Goal: Task Accomplishment & Management: Manage account settings

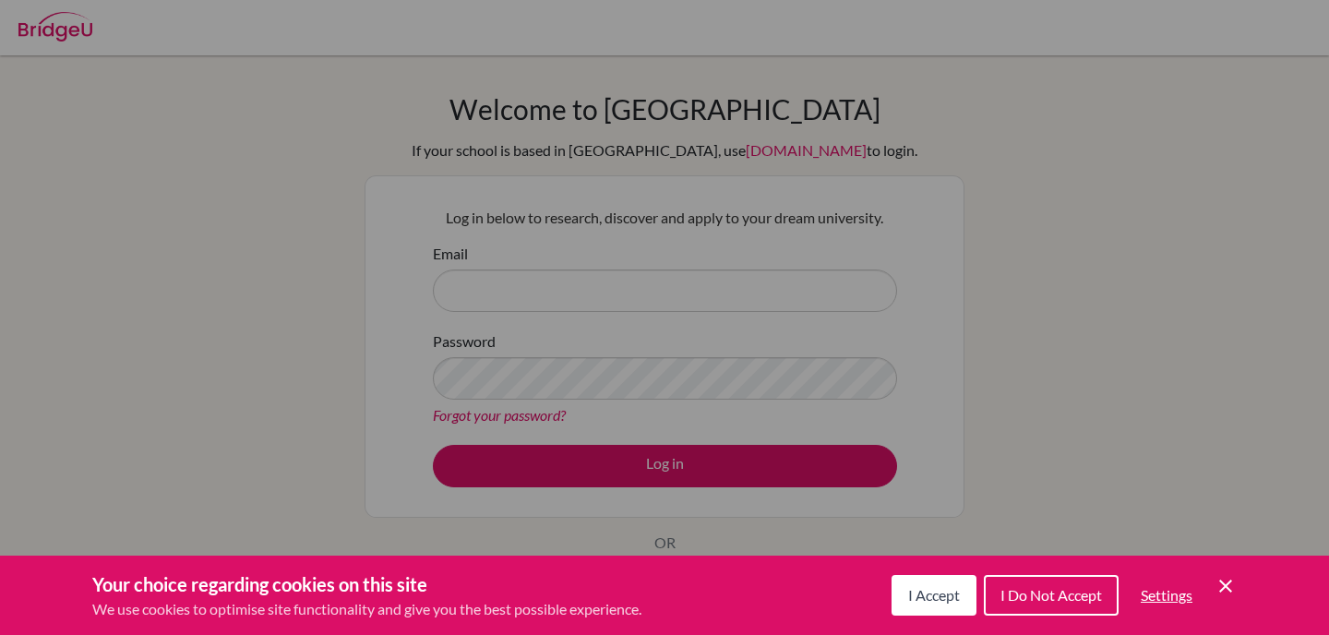
click at [940, 606] on button "I Accept" at bounding box center [934, 595] width 85 height 41
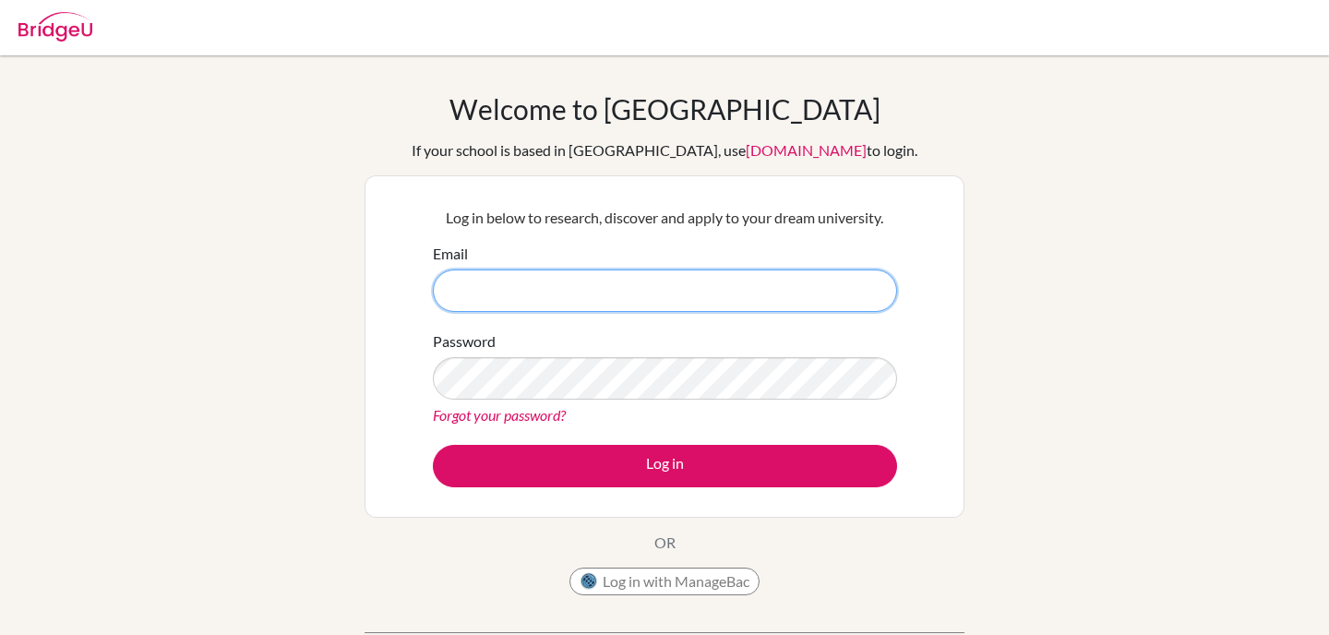
click at [577, 288] on input "Email" at bounding box center [665, 291] width 464 height 42
type input "[PERSON_NAME][EMAIL_ADDRESS][PERSON_NAME][DOMAIN_NAME]"
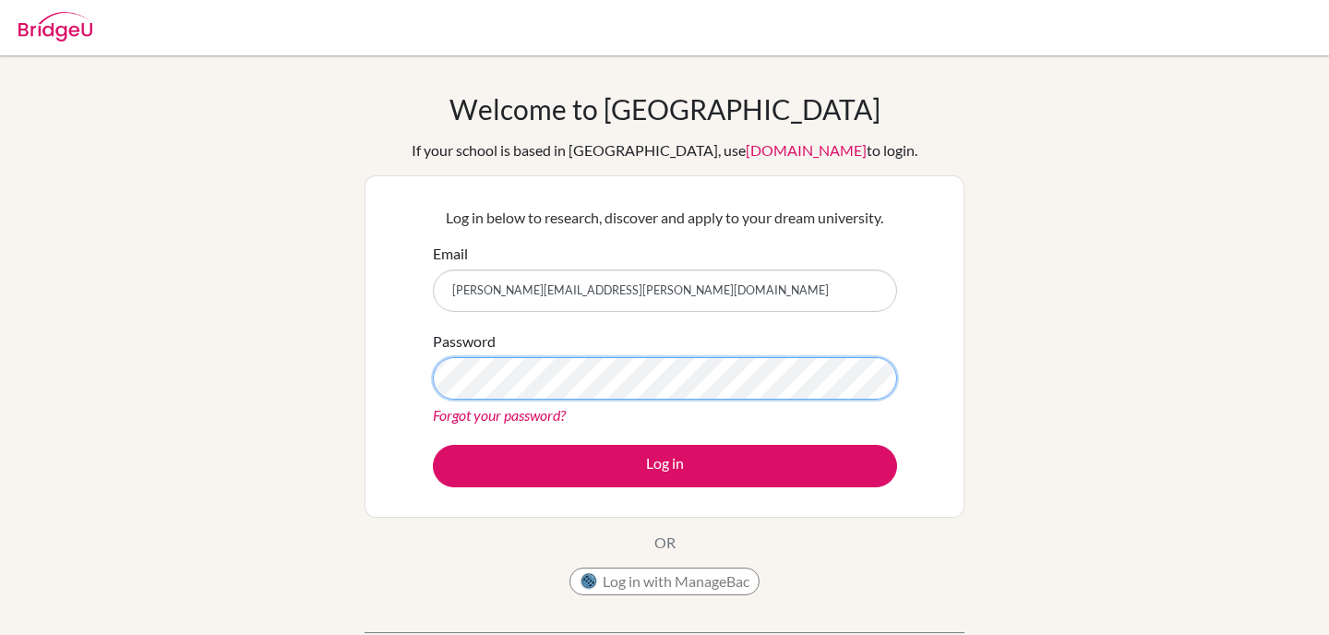
click at [433, 445] on button "Log in" at bounding box center [665, 466] width 464 height 42
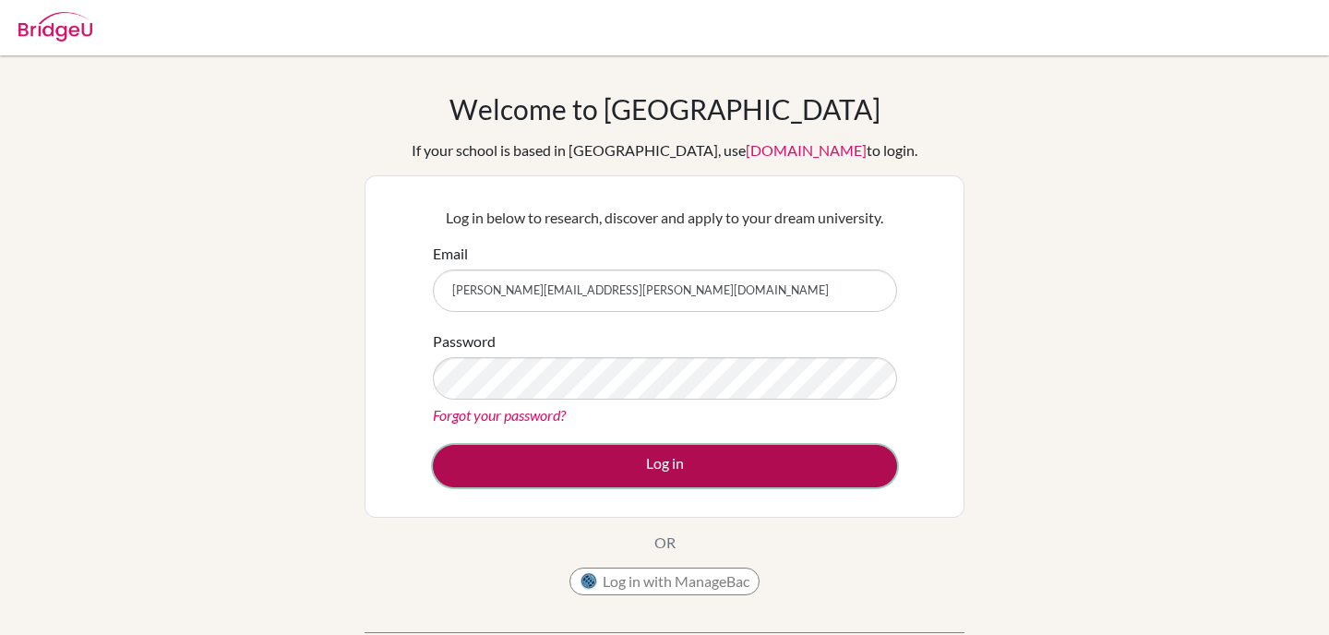
click at [816, 486] on button "Log in" at bounding box center [665, 466] width 464 height 42
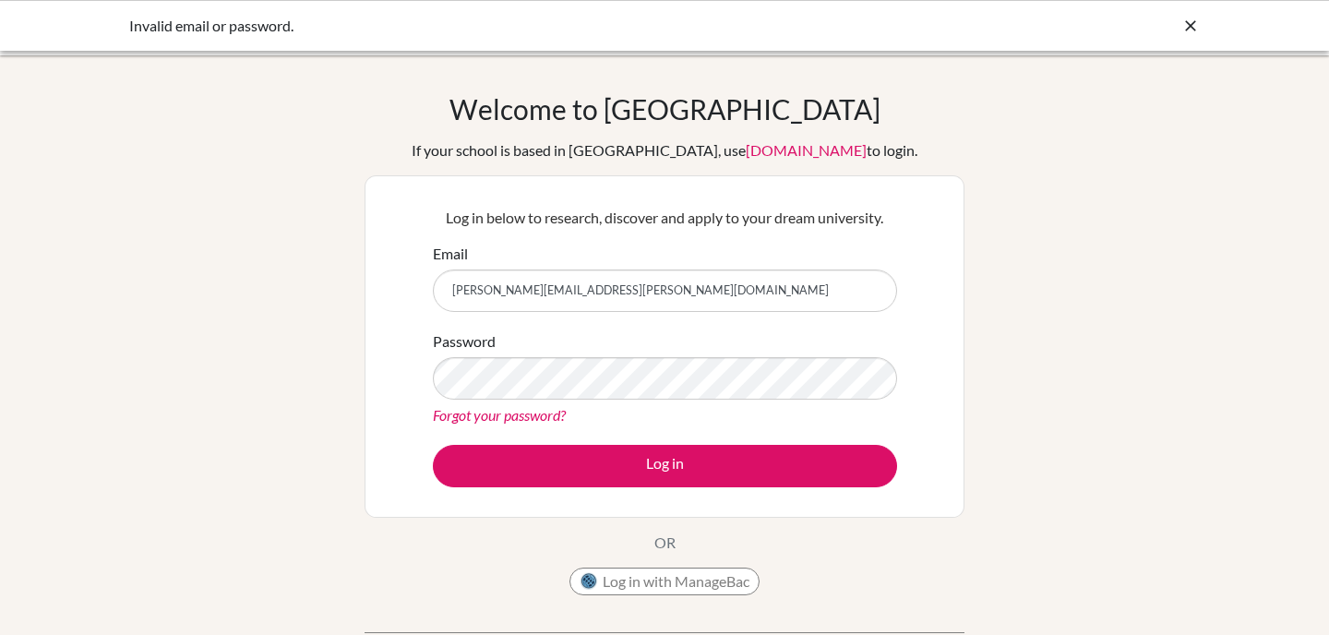
click at [512, 426] on div "Forgot your password?" at bounding box center [665, 415] width 464 height 22
click at [512, 413] on link "Forgot your password?" at bounding box center [499, 415] width 133 height 18
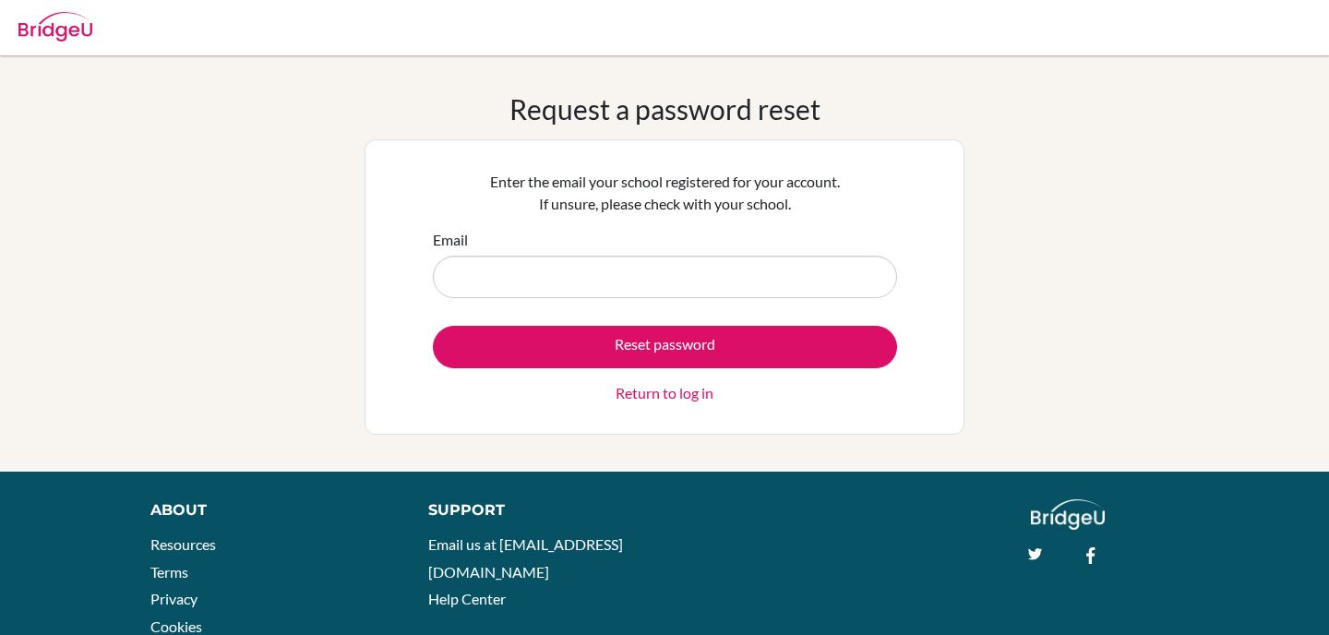
click at [639, 285] on input "Email" at bounding box center [665, 277] width 464 height 42
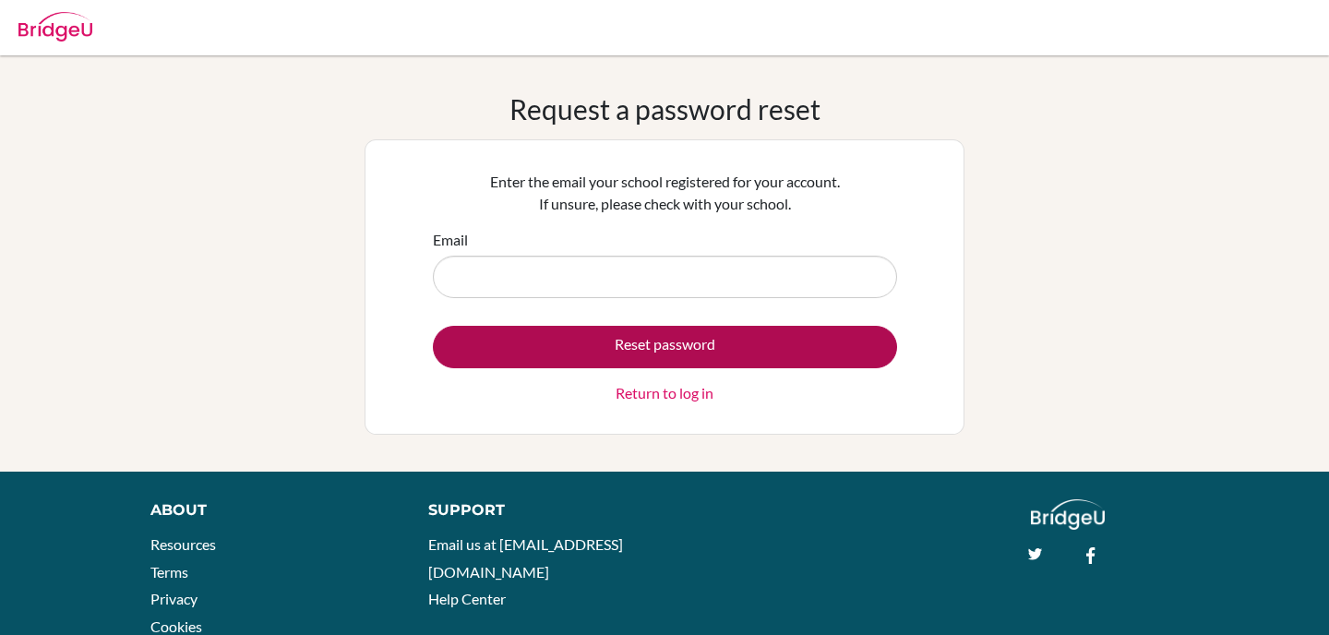
type input "[PERSON_NAME][EMAIL_ADDRESS][PERSON_NAME][DOMAIN_NAME]"
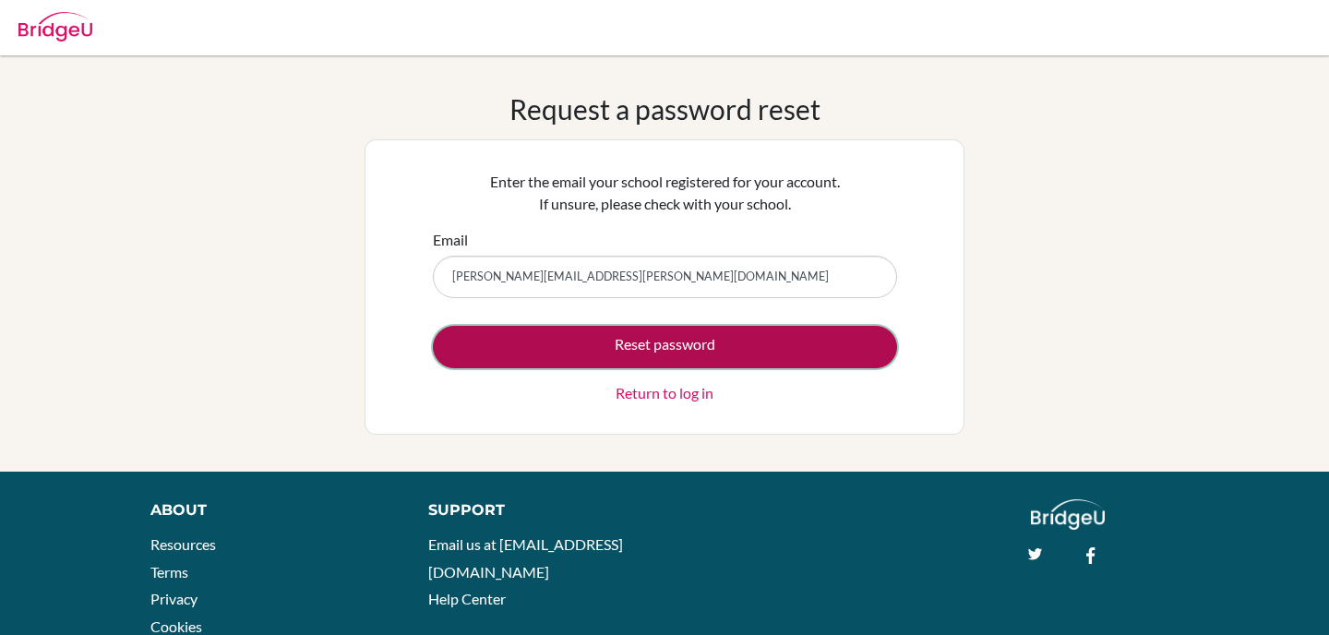
click at [624, 344] on button "Reset password" at bounding box center [665, 347] width 464 height 42
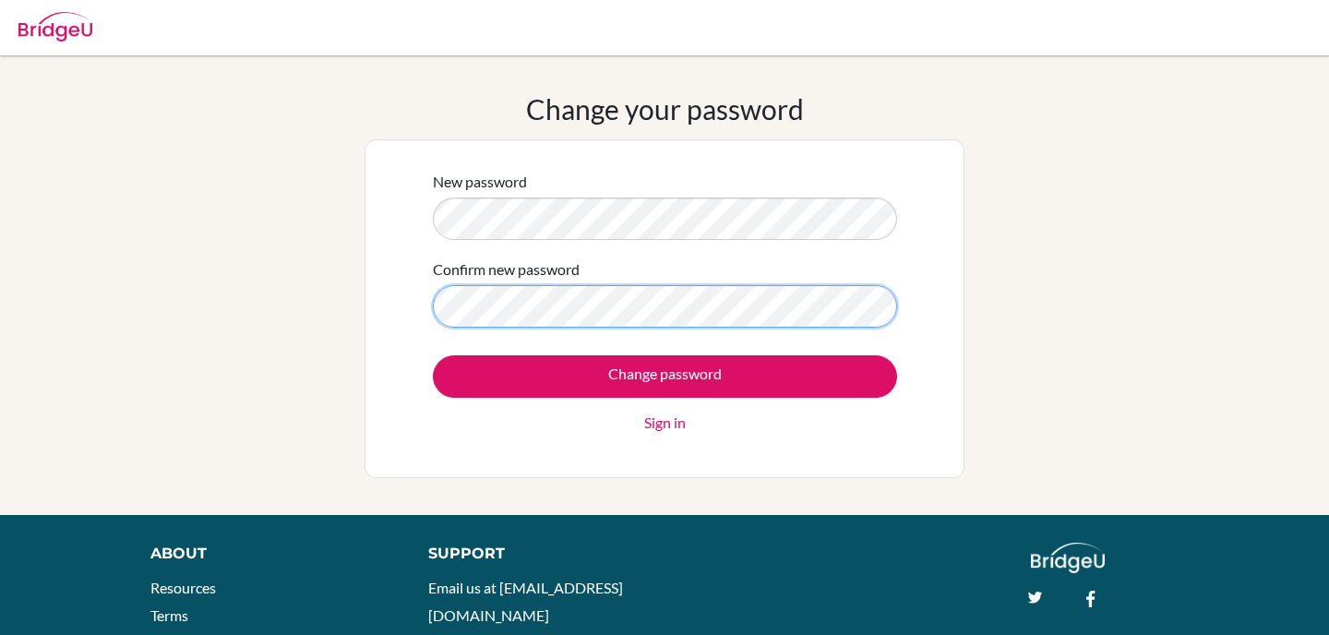
click at [433, 355] on input "Change password" at bounding box center [665, 376] width 464 height 42
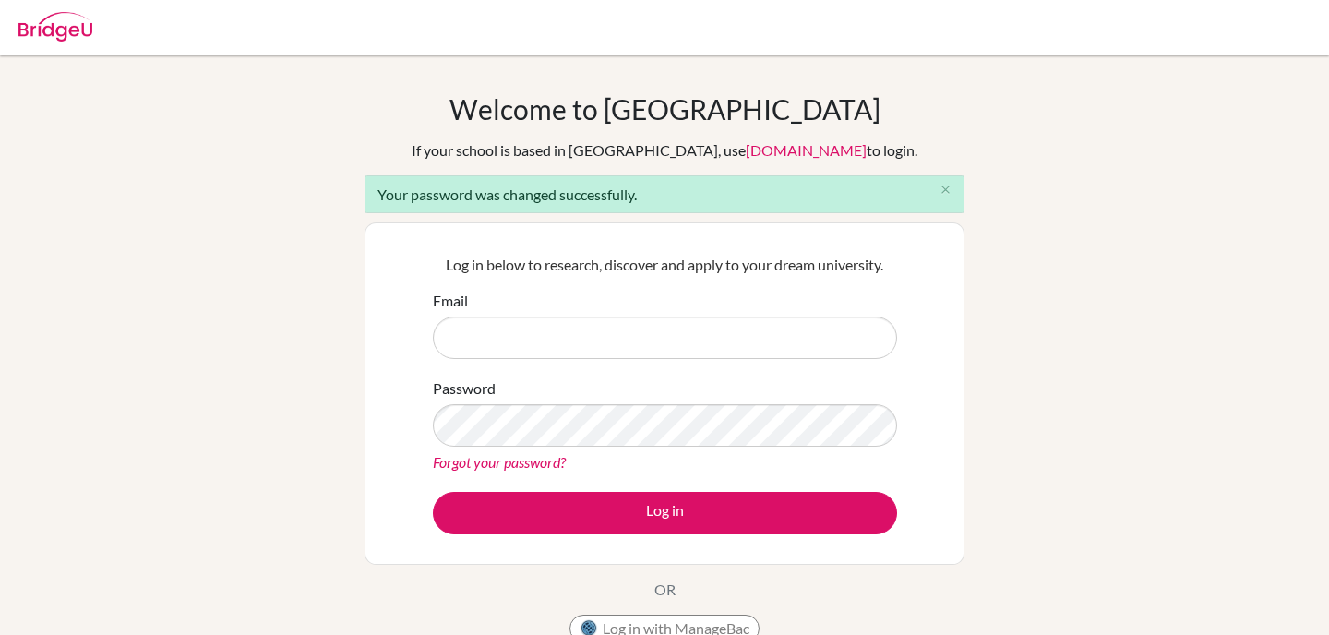
click at [565, 325] on input "Email" at bounding box center [665, 338] width 464 height 42
type input "[PERSON_NAME][EMAIL_ADDRESS][PERSON_NAME][DOMAIN_NAME]"
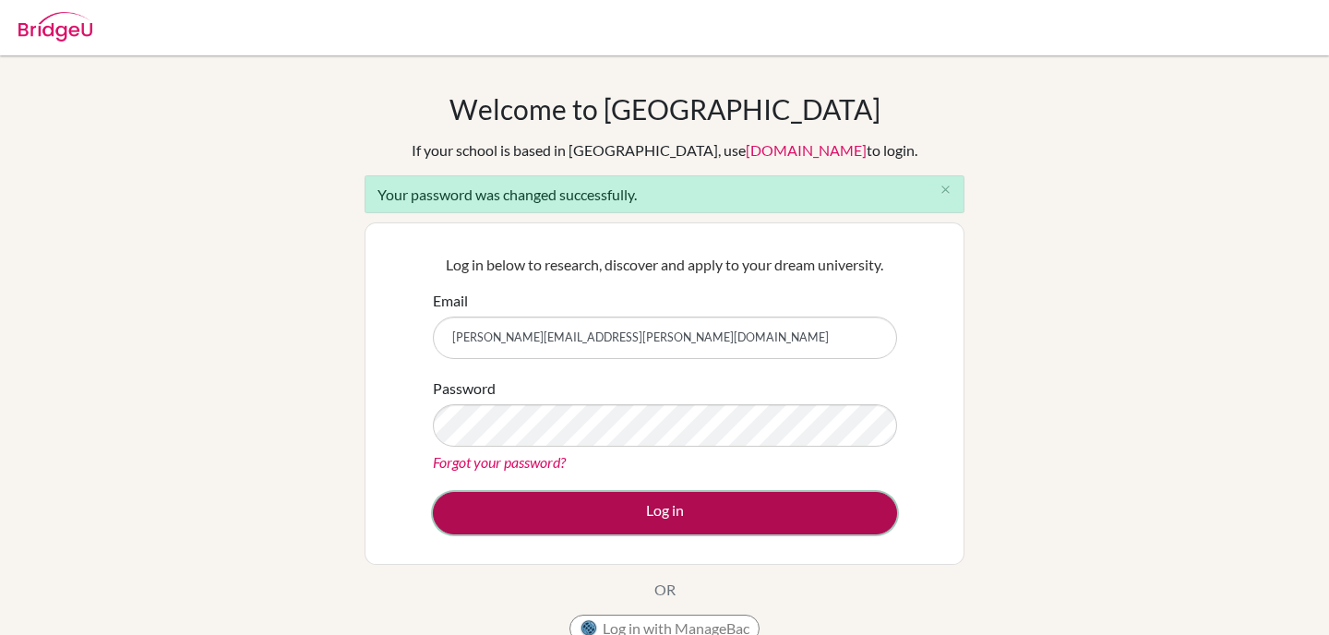
click at [603, 505] on button "Log in" at bounding box center [665, 513] width 464 height 42
